Goal: Information Seeking & Learning: Learn about a topic

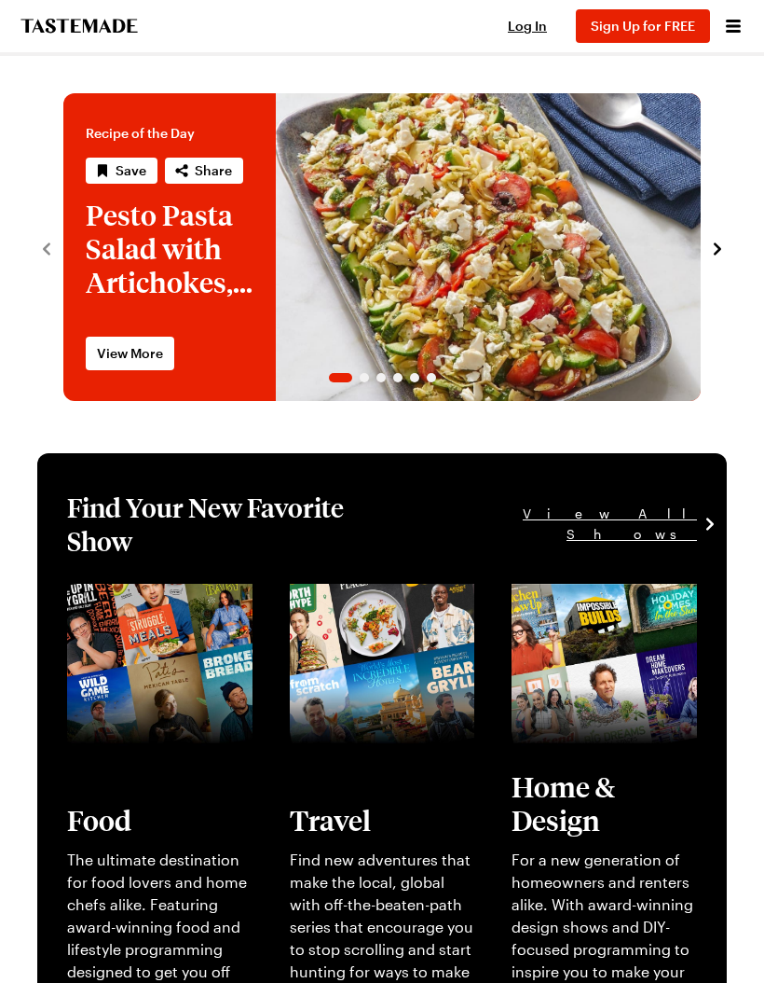
click at [730, 30] on icon "Open menu" at bounding box center [733, 26] width 22 height 22
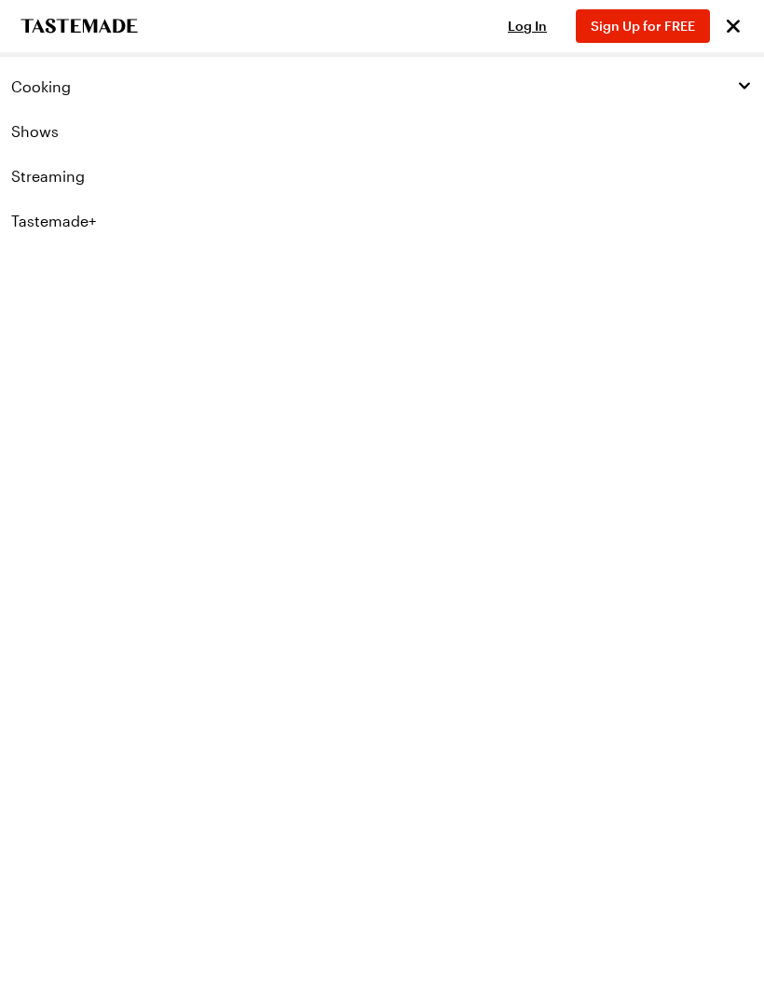
click at [58, 85] on span "Cooking" at bounding box center [41, 86] width 60 height 19
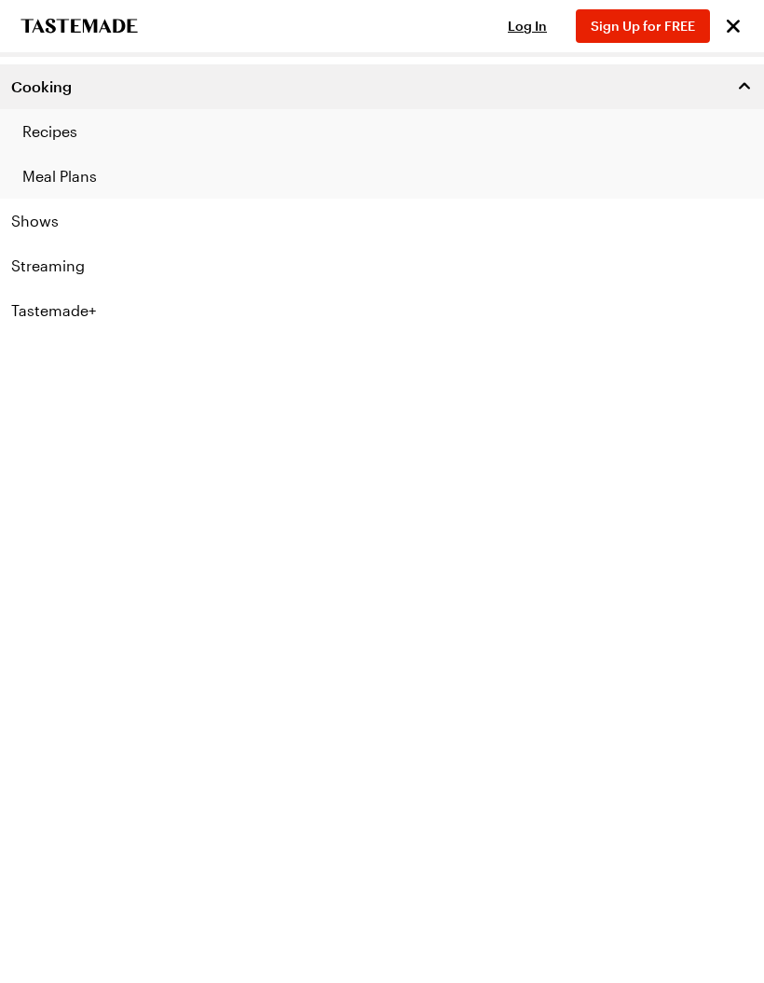
click at [55, 130] on link "Recipes" at bounding box center [382, 131] width 764 height 45
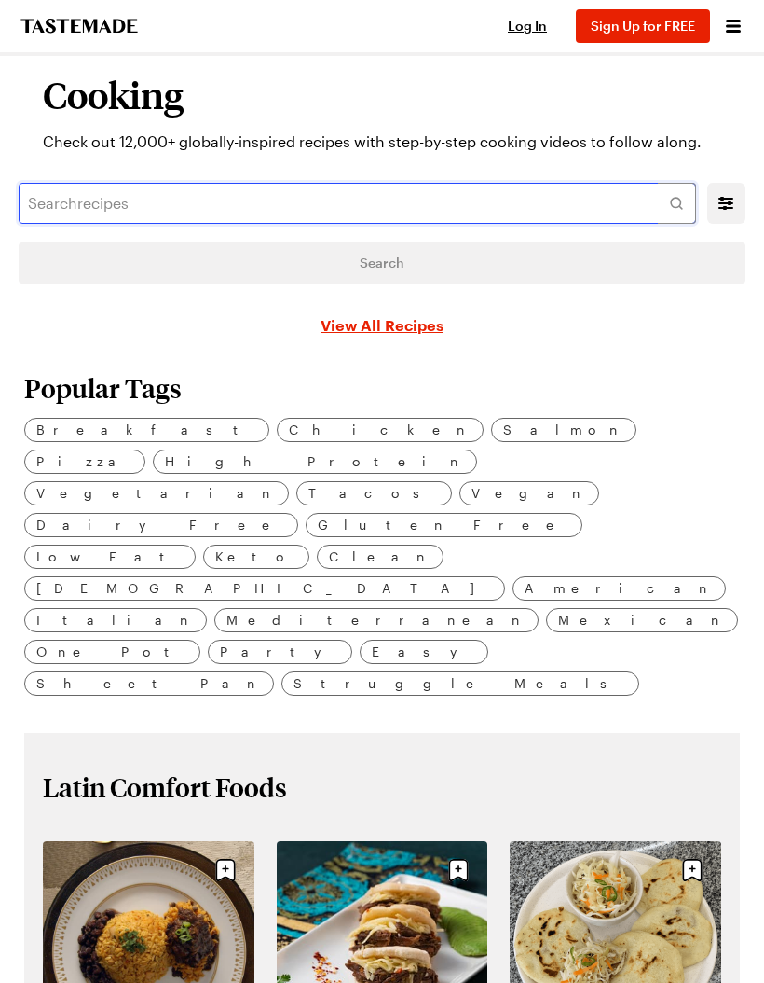
click at [56, 199] on input "text" at bounding box center [358, 203] width 678 height 41
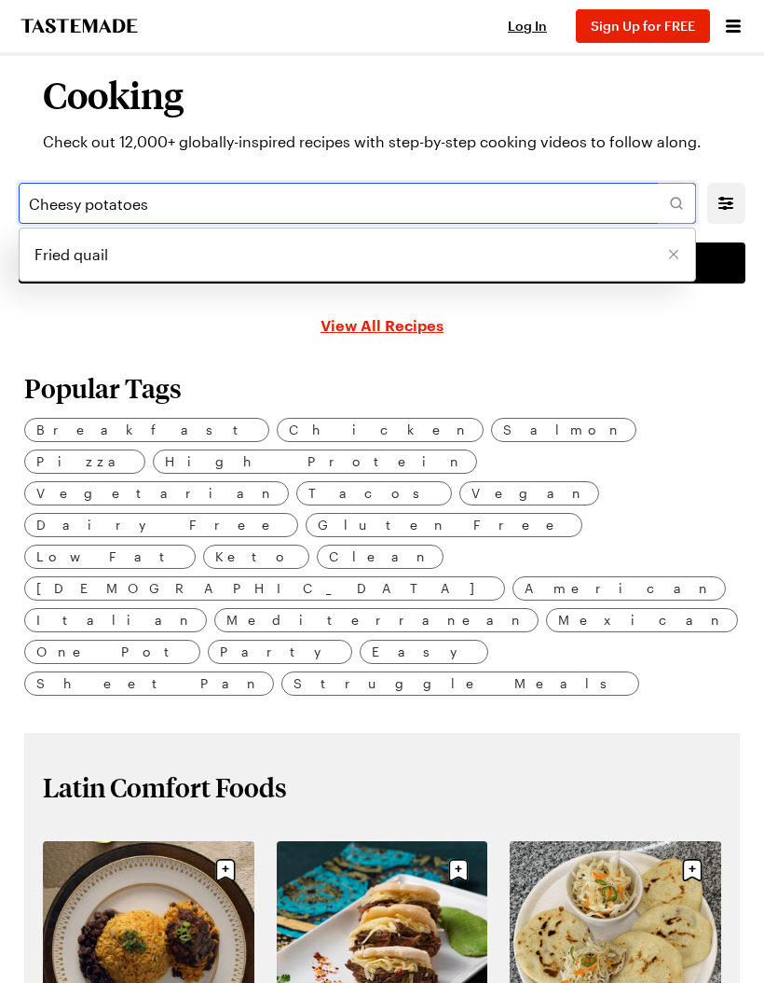
type input "Cheesy potatoes"
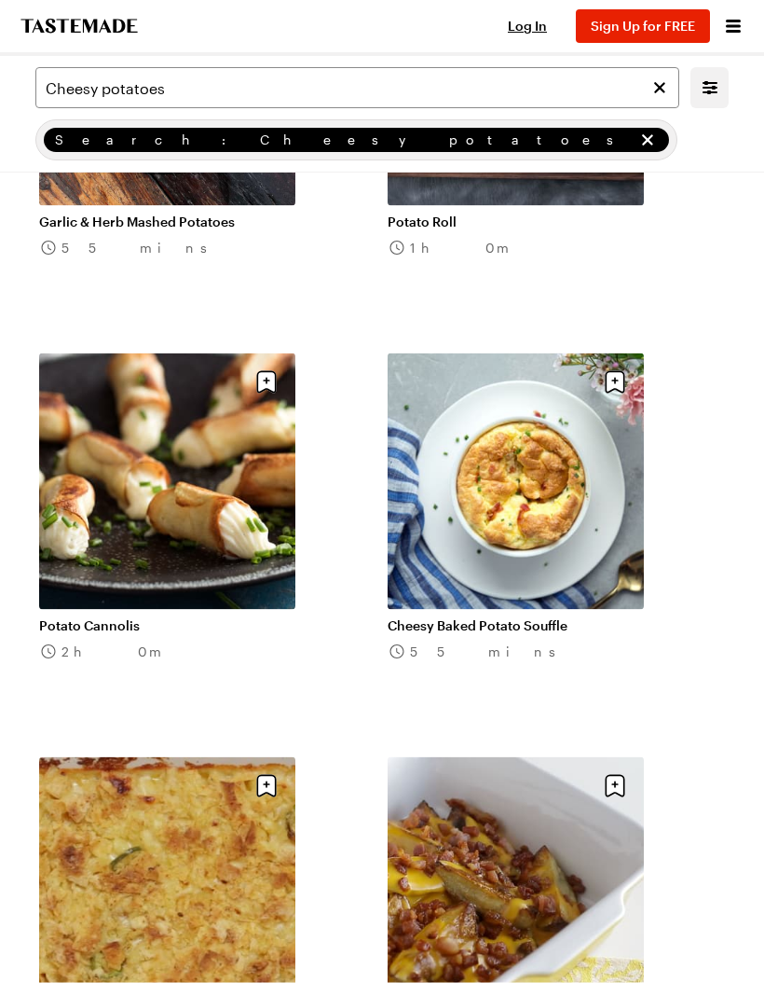
scroll to position [3988, 0]
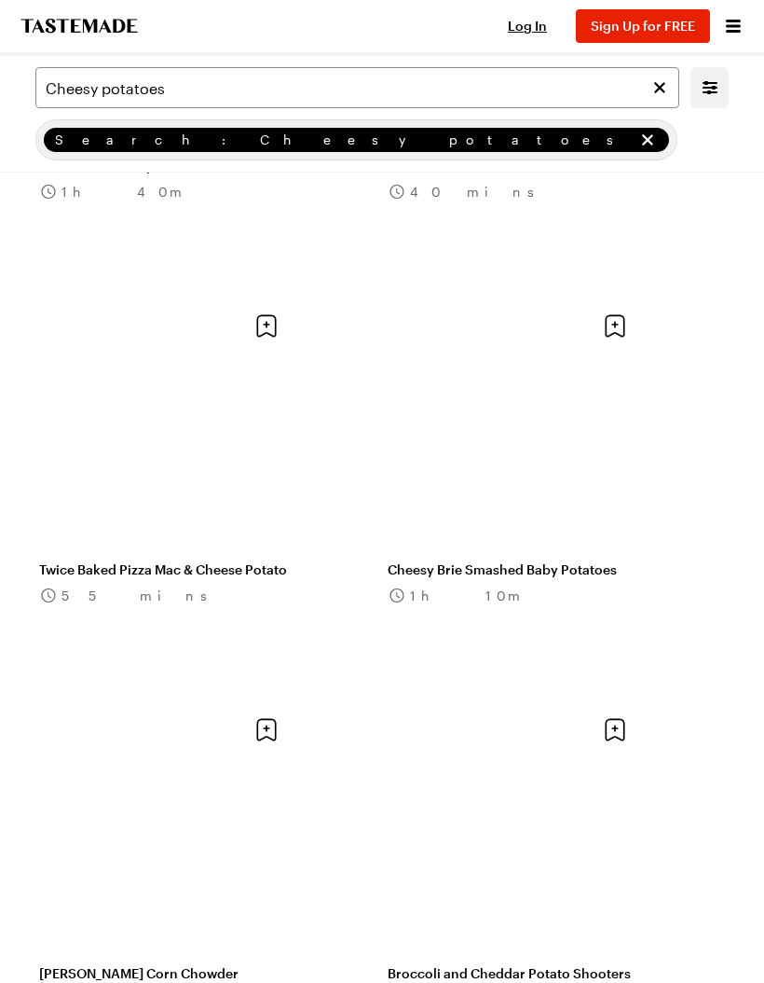
scroll to position [8885, 0]
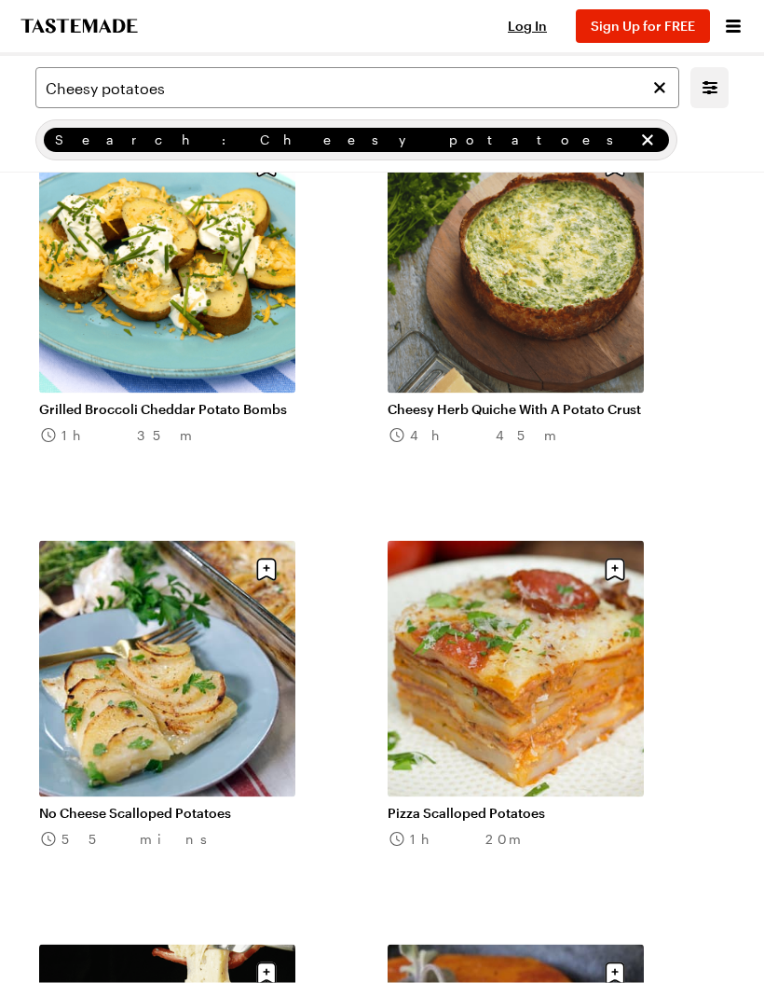
scroll to position [13487, 0]
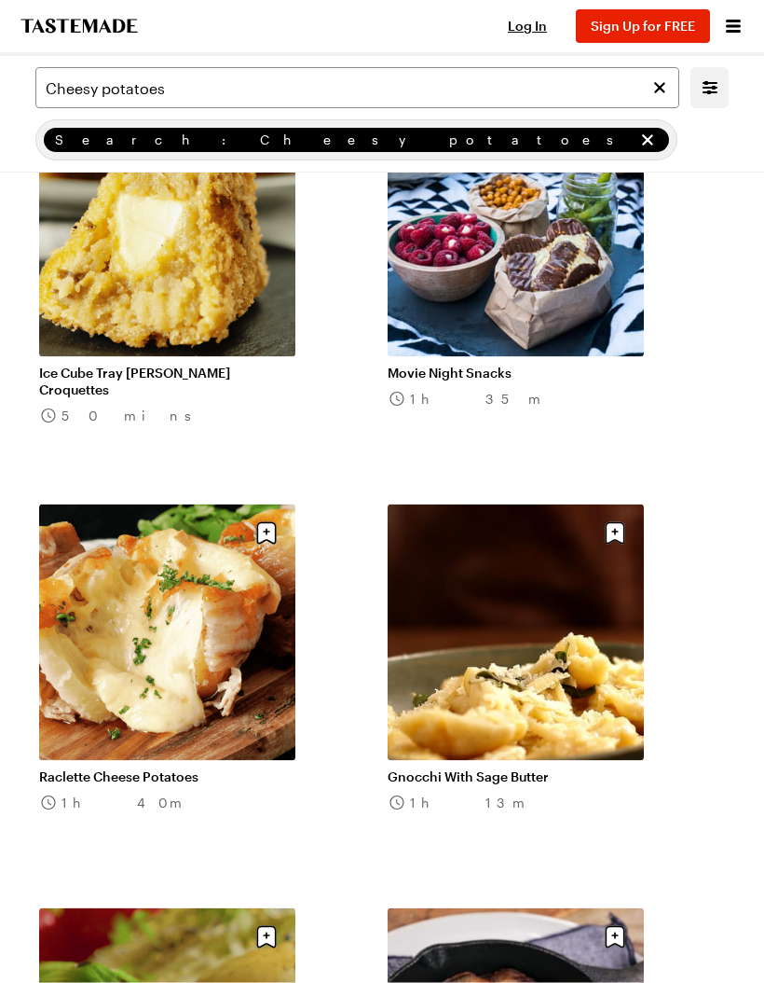
scroll to position [15139, 0]
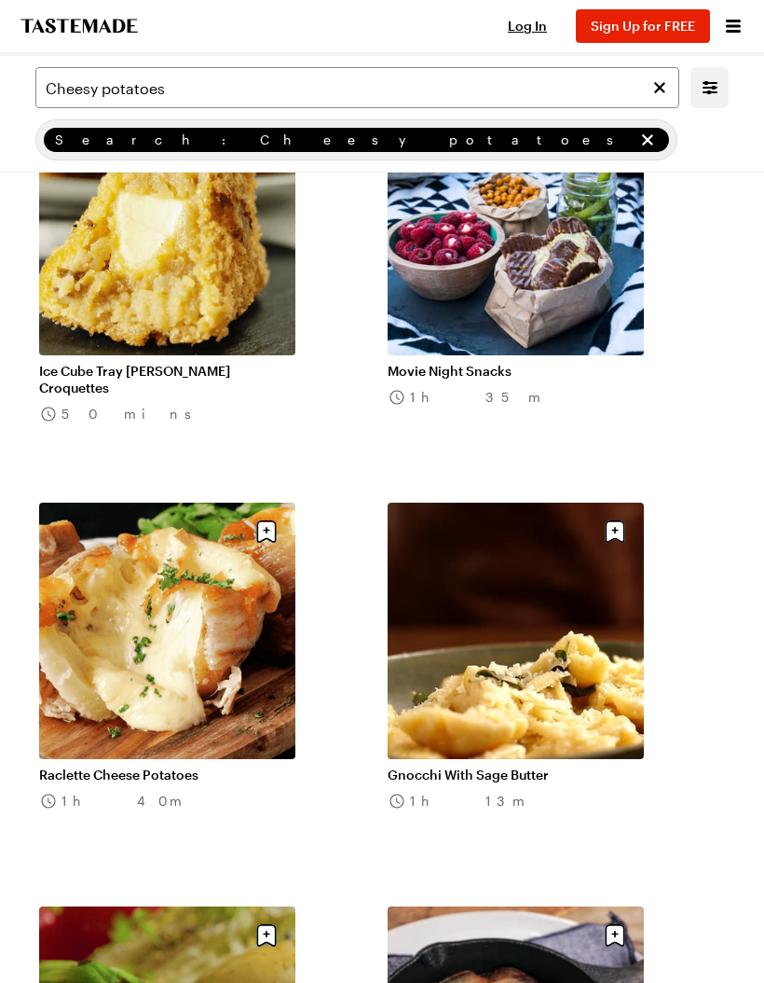
click at [223, 766] on link "Raclette Cheese Potatoes" at bounding box center [167, 774] width 256 height 17
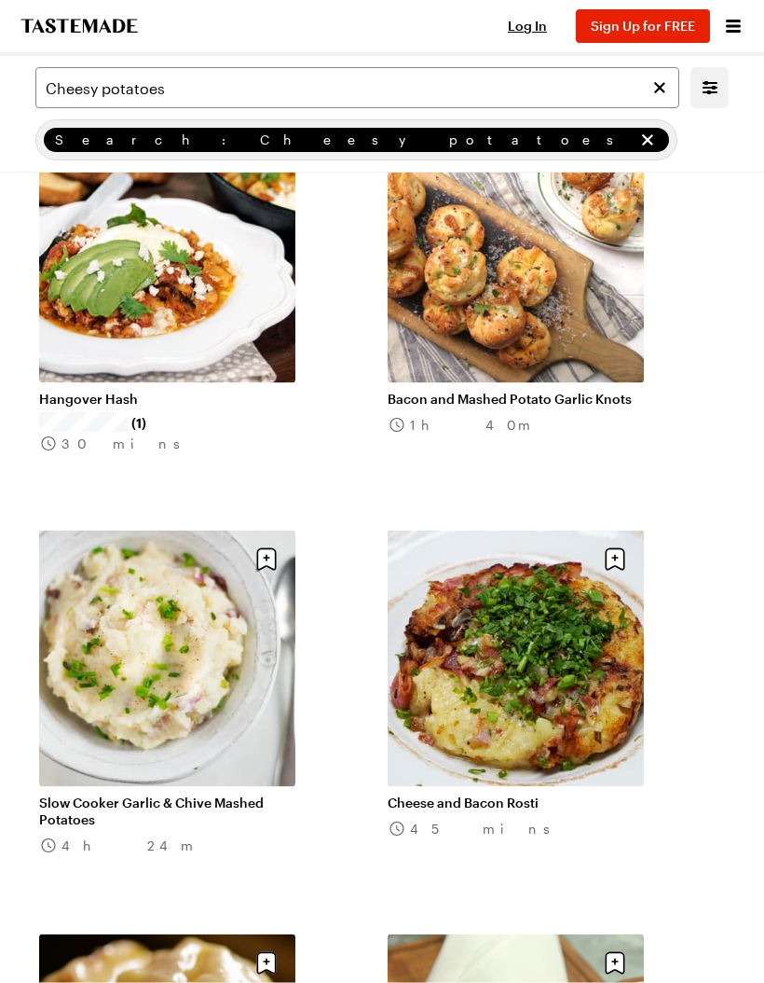
scroll to position [6295, 0]
click at [558, 793] on link "Cheese and Bacon Rosti" at bounding box center [516, 801] width 256 height 17
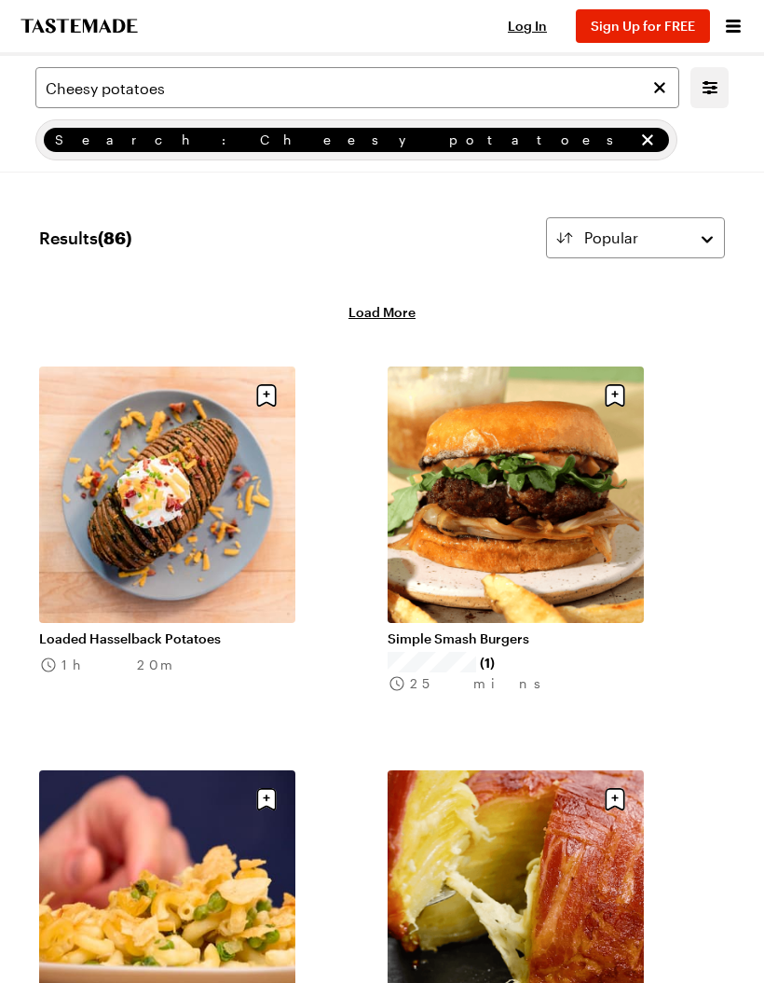
scroll to position [6295, 0]
